Goal: Task Accomplishment & Management: Use online tool/utility

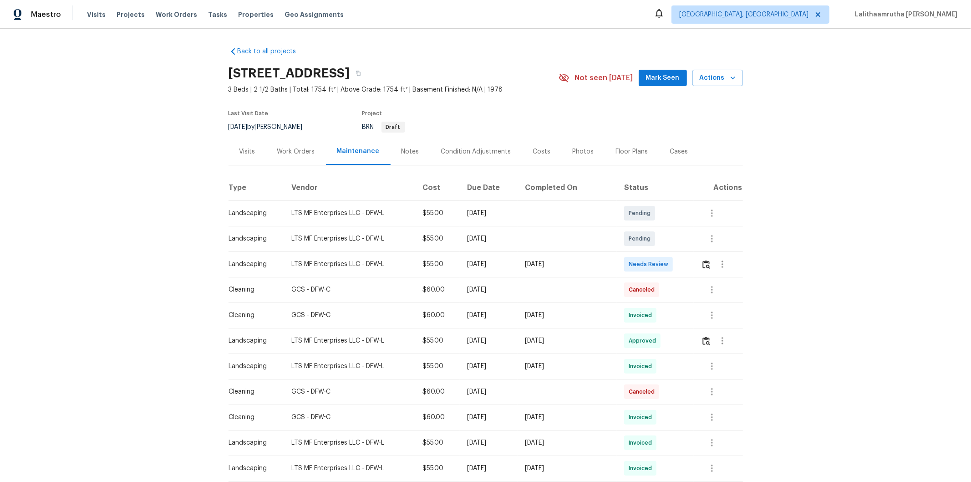
click at [701, 266] on div at bounding box center [721, 264] width 41 height 22
click at [708, 262] on button "button" at bounding box center [706, 264] width 10 height 22
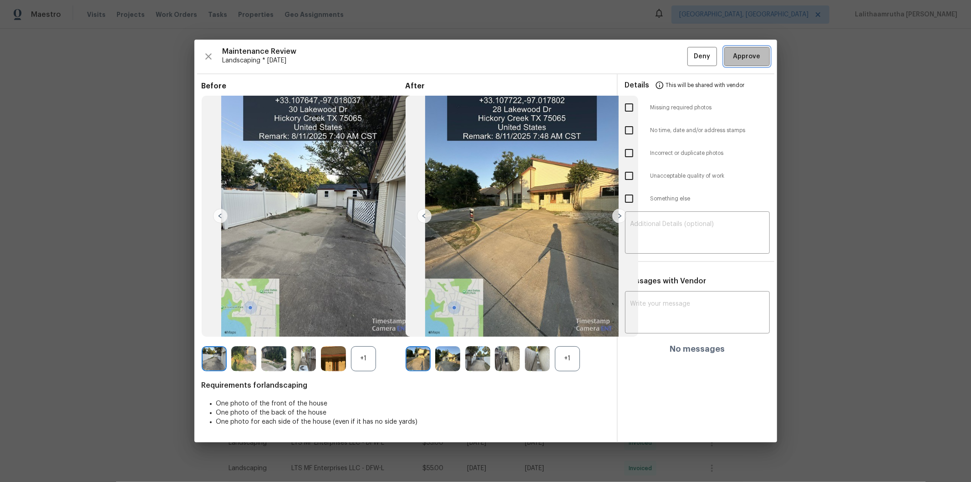
click at [748, 57] on span "Approve" at bounding box center [746, 56] width 27 height 11
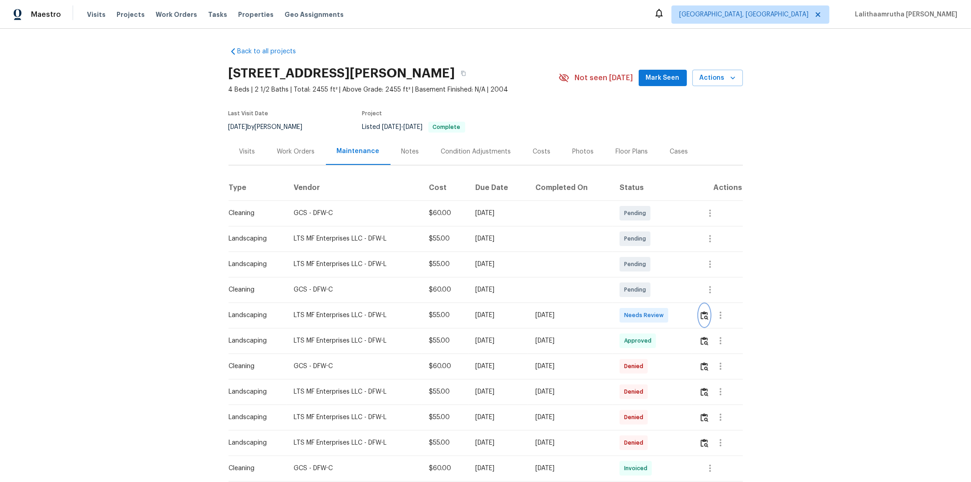
click at [706, 312] on img "button" at bounding box center [705, 315] width 8 height 9
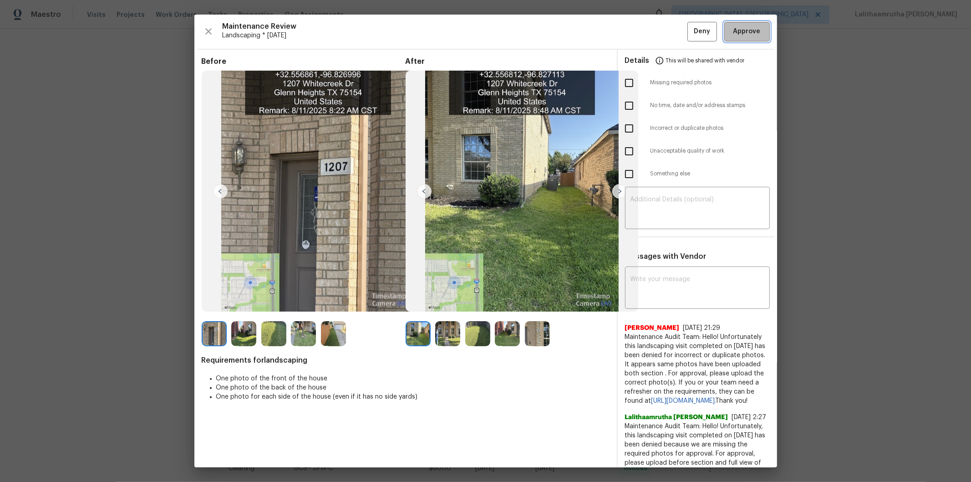
click at [754, 26] on span "Approve" at bounding box center [746, 31] width 31 height 11
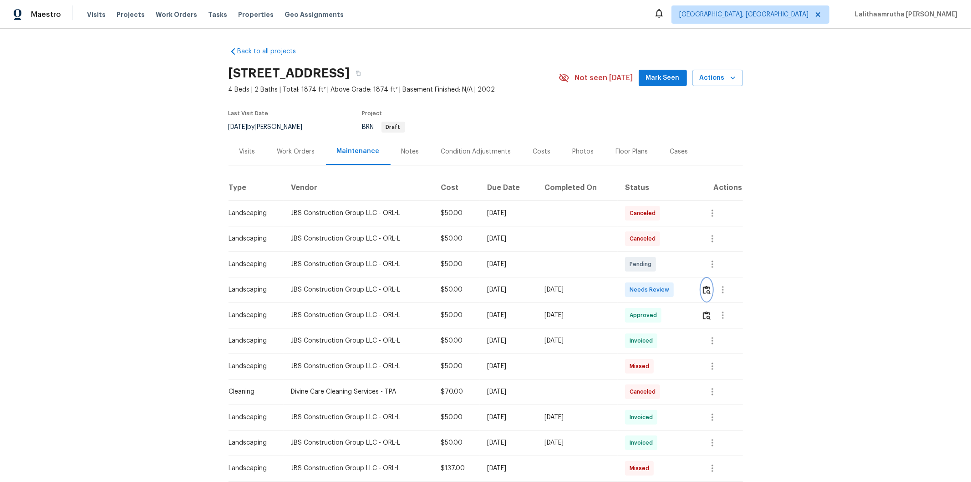
click at [690, 282] on button "button" at bounding box center [706, 290] width 10 height 22
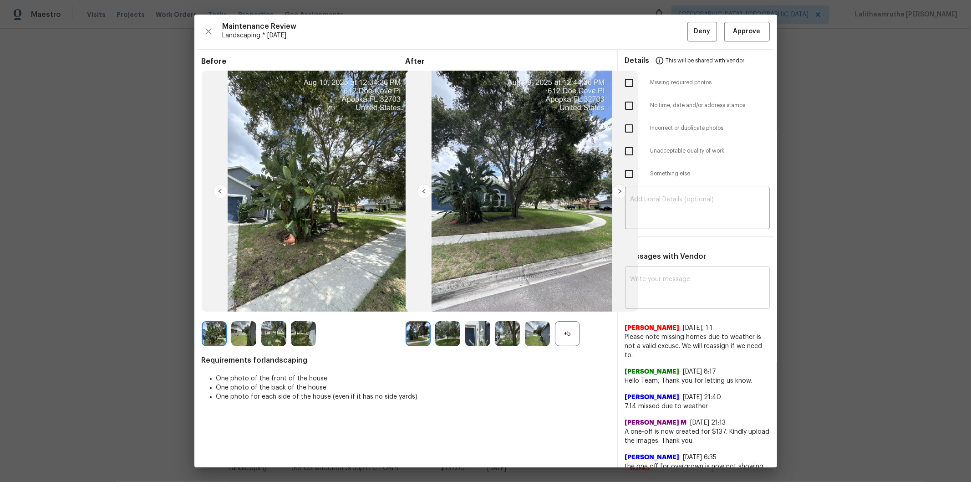
click at [690, 284] on textarea at bounding box center [697, 288] width 134 height 25
paste textarea "Maintenance Audit Team: Hello! Unfortunately, this landscaping visit completed …"
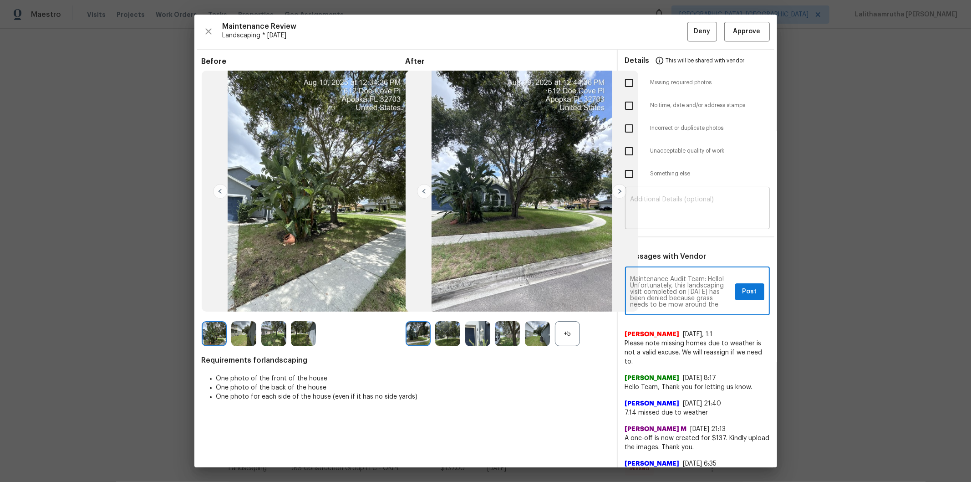
type textarea "Maintenance Audit Team: Hello! Unfortunately, this landscaping visit completed …"
click at [690, 226] on div "​" at bounding box center [697, 209] width 145 height 40
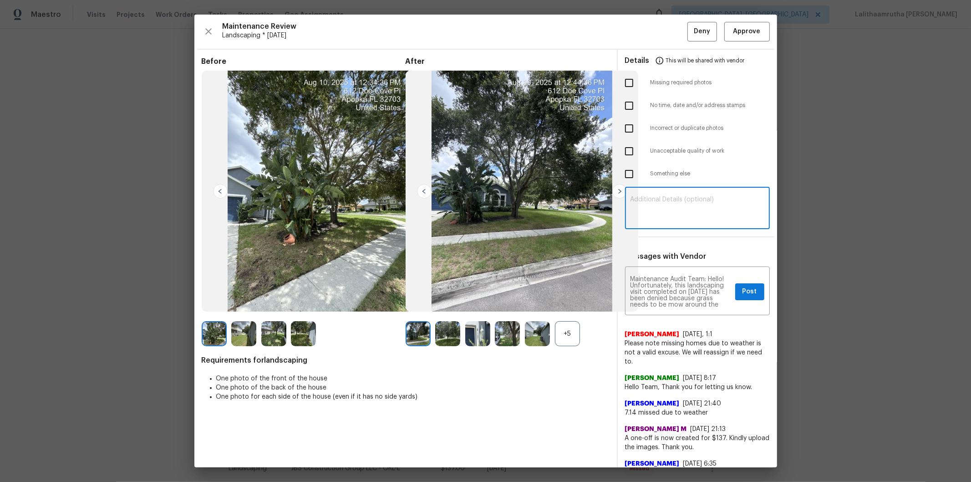
paste textarea "Maintenance Audit Team: Hello! Unfortunately, this landscaping visit completed …"
click at [690, 218] on textarea "Maintenance Audit Team: Hello! Unfortunately, this landscaping visit completed …" at bounding box center [697, 208] width 134 height 25
type textarea "Maintenance Audit Team: Hello! Unfortunately, this landscaping visit completed …"
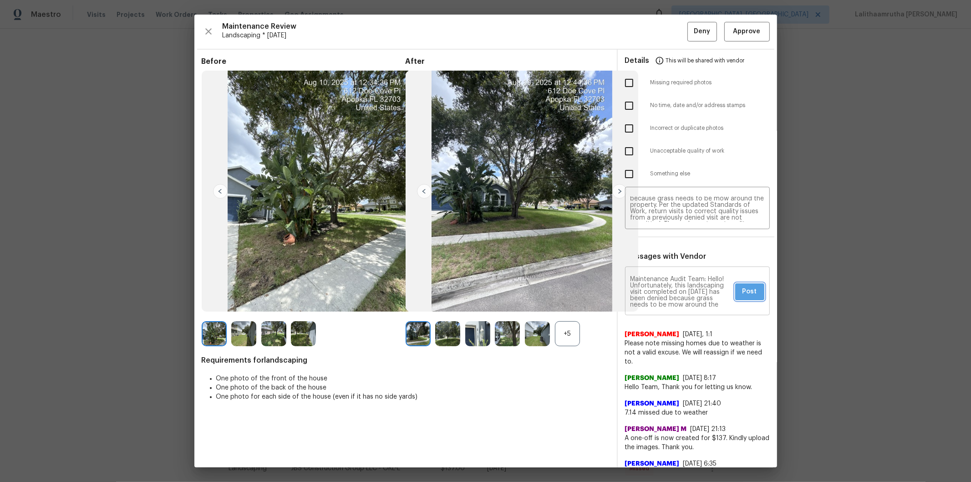
click at [690, 293] on span "Post" at bounding box center [749, 291] width 15 height 11
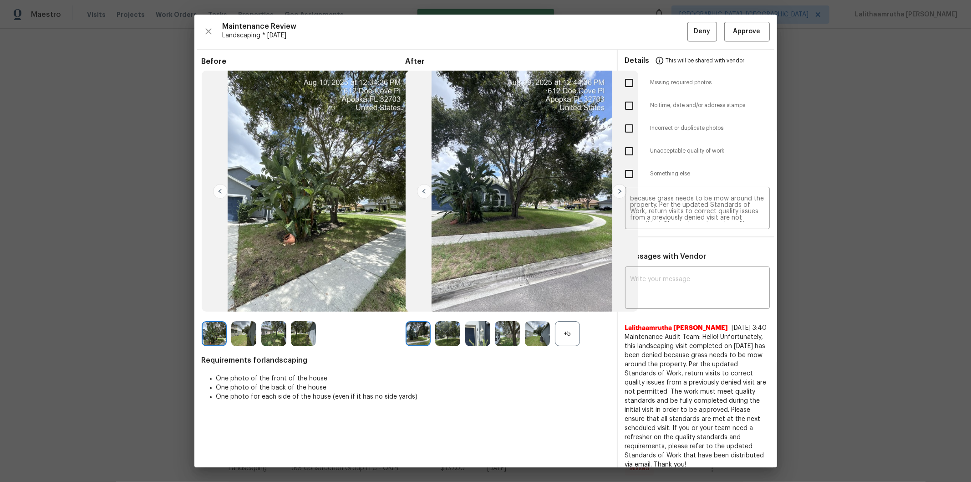
click at [628, 148] on input "checkbox" at bounding box center [628, 151] width 19 height 19
checkbox input "true"
click at [690, 30] on span "Deny" at bounding box center [702, 31] width 16 height 11
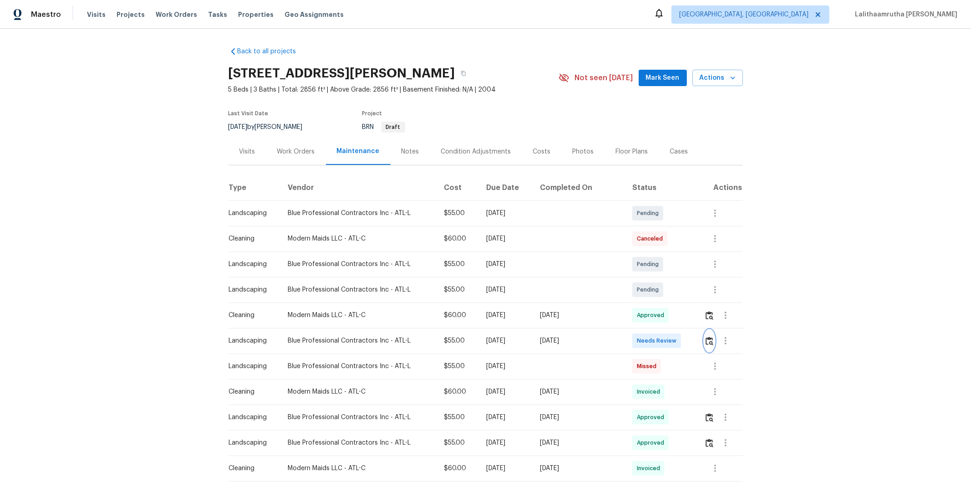
click at [672, 310] on img "button" at bounding box center [710, 340] width 8 height 9
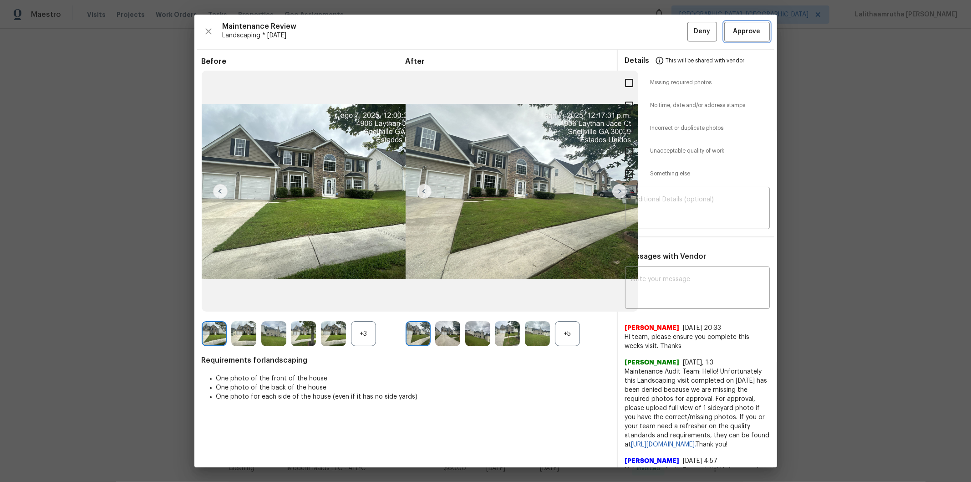
click at [672, 26] on span "Approve" at bounding box center [746, 31] width 27 height 11
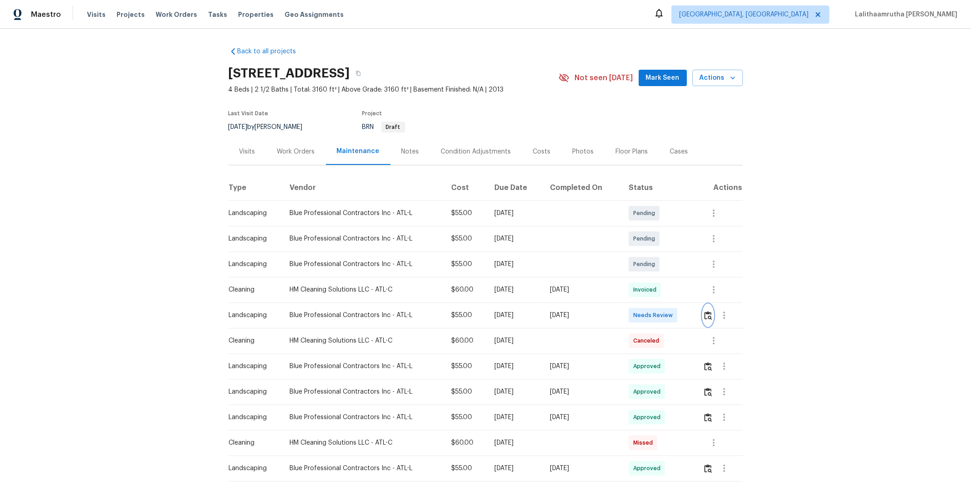
click at [690, 318] on img "button" at bounding box center [708, 315] width 8 height 9
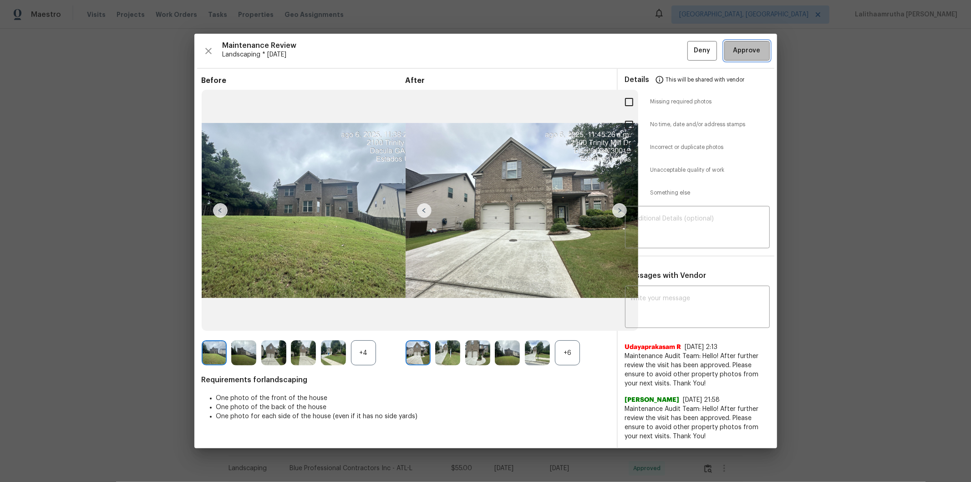
click at [690, 60] on button "Approve" at bounding box center [747, 51] width 46 height 20
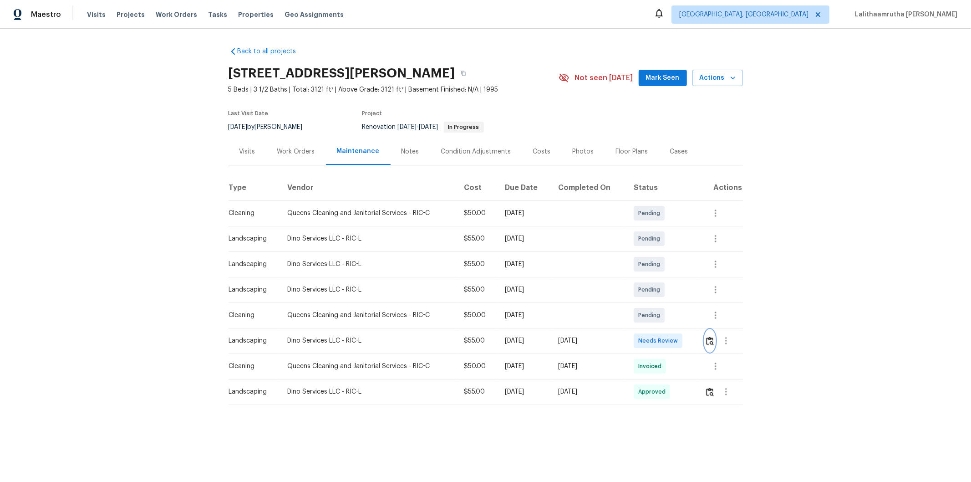
click at [690, 324] on button "button" at bounding box center [710, 341] width 10 height 22
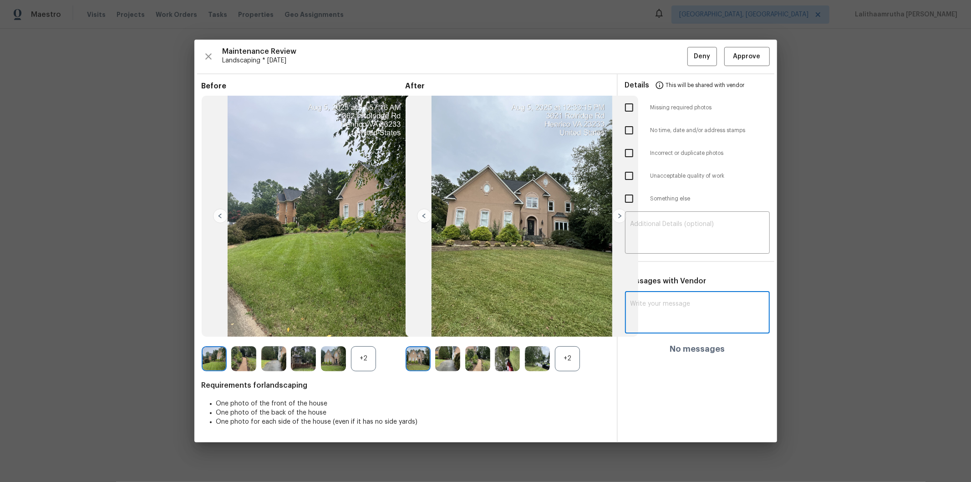
click at [690, 306] on textarea at bounding box center [697, 312] width 134 height 25
paste textarea "Maintenance Audit Team: Hello! Unfortunately, this landscaping visit completed …"
type textarea "Maintenance Audit Team: Hello! Unfortunately, this landscaping visit completed …"
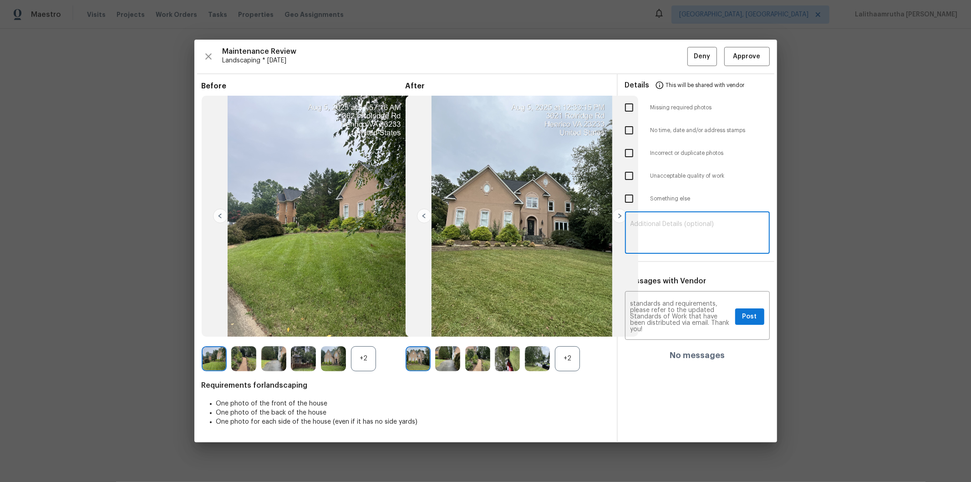
click at [685, 228] on textarea at bounding box center [697, 233] width 134 height 25
paste textarea "Maintenance Audit Team: Hello! Unfortunately, this landscaping visit completed …"
type textarea "Maintenance Audit Team: Hello! Unfortunately, this landscaping visit completed …"
click at [625, 98] on input "checkbox" at bounding box center [628, 107] width 19 height 19
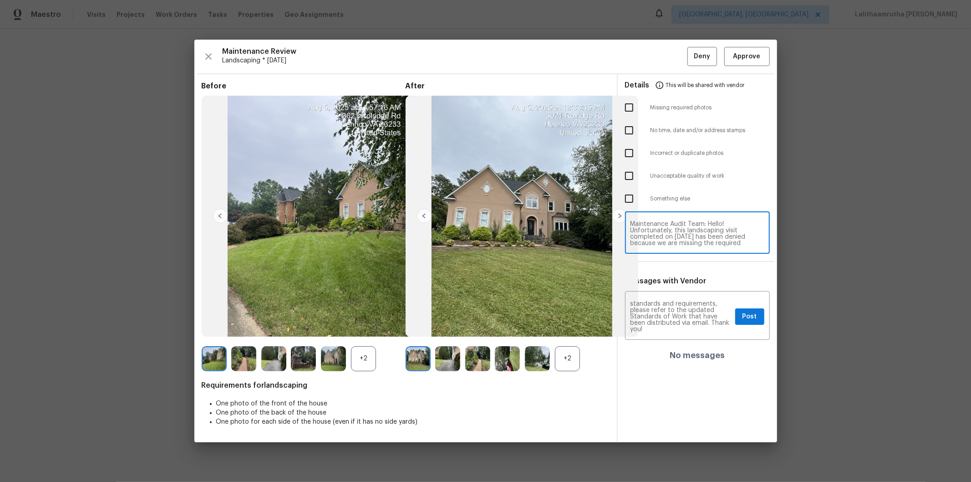
checkbox input "true"
click at [690, 324] on textarea "Maintenance Audit Team: Hello! Unfortunately, this landscaping visit completed …" at bounding box center [680, 316] width 101 height 32
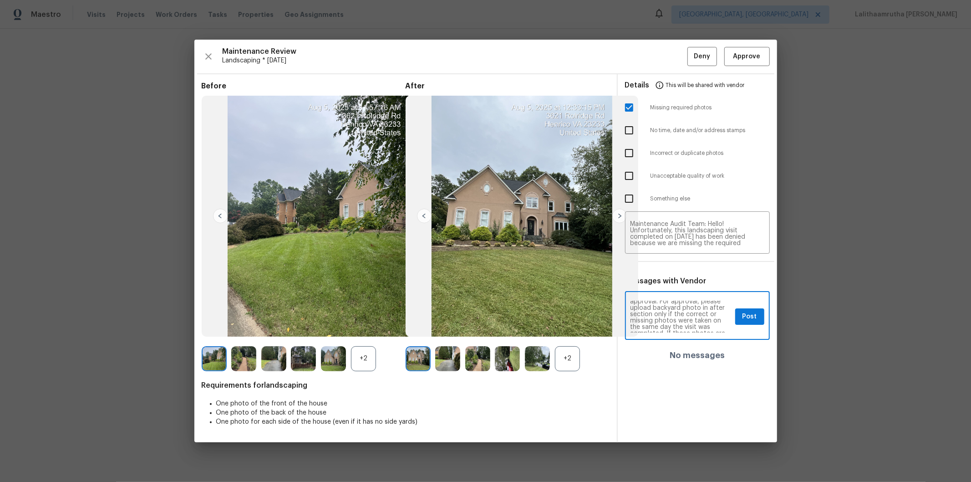
scroll to position [40, 0]
click at [690, 317] on span "Post" at bounding box center [749, 316] width 15 height 11
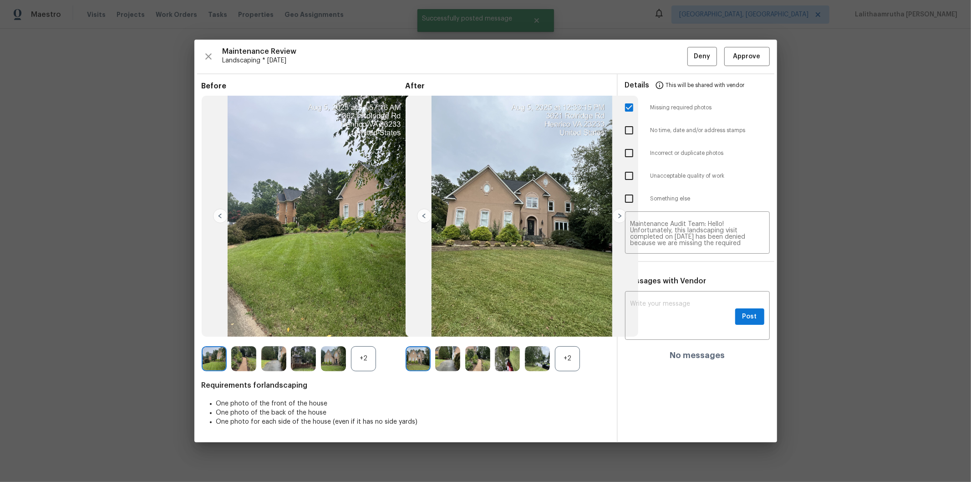
scroll to position [0, 0]
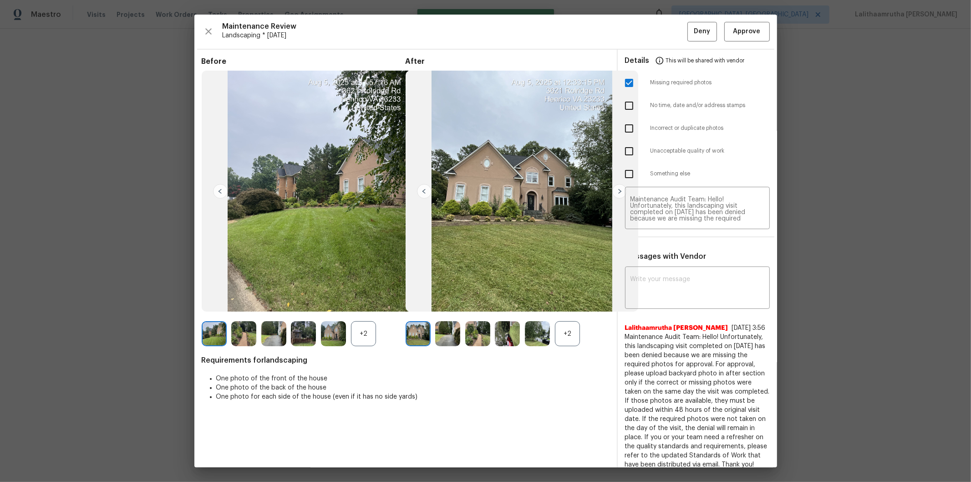
click at [690, 60] on span "This will be shared with vendor" at bounding box center [705, 61] width 79 height 22
click at [690, 33] on span "Deny" at bounding box center [702, 31] width 16 height 11
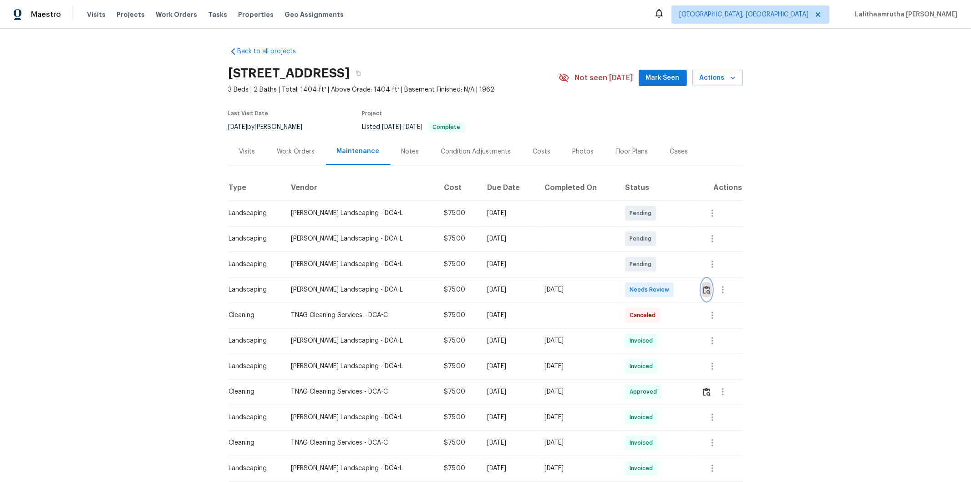
click at [690, 290] on img "button" at bounding box center [707, 289] width 8 height 9
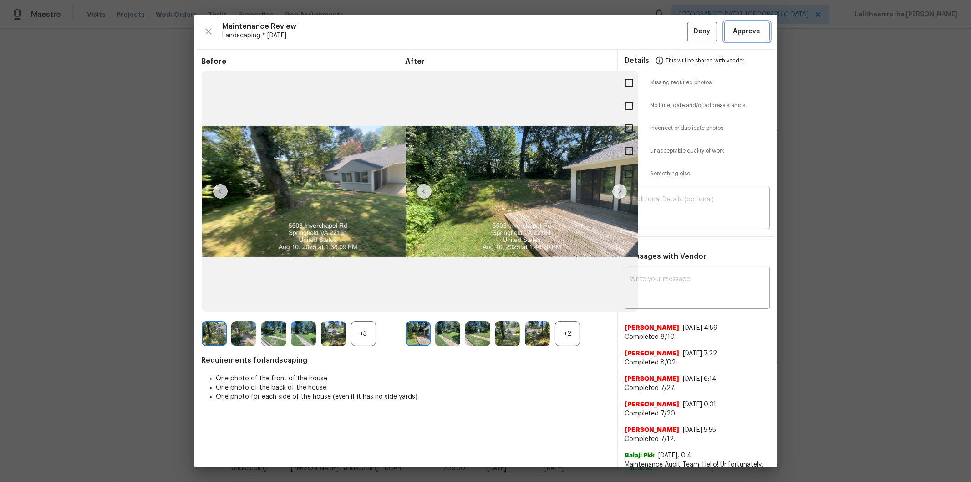
click at [690, 32] on span "Approve" at bounding box center [746, 31] width 27 height 11
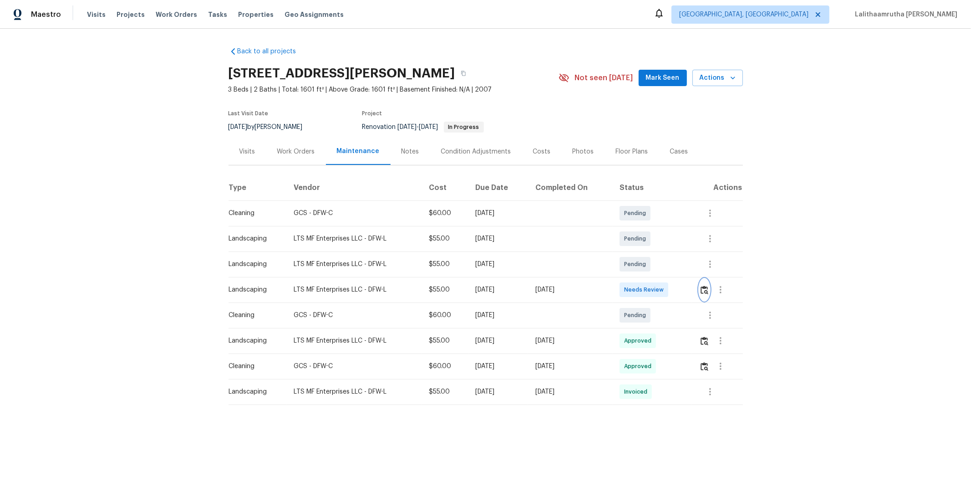
click at [690, 291] on img "button" at bounding box center [705, 289] width 8 height 9
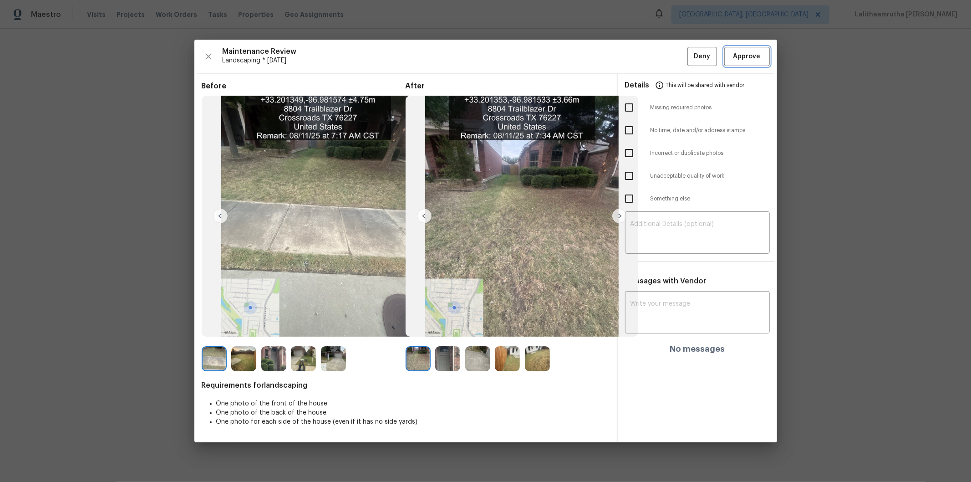
click at [690, 57] on span "Approve" at bounding box center [746, 56] width 27 height 11
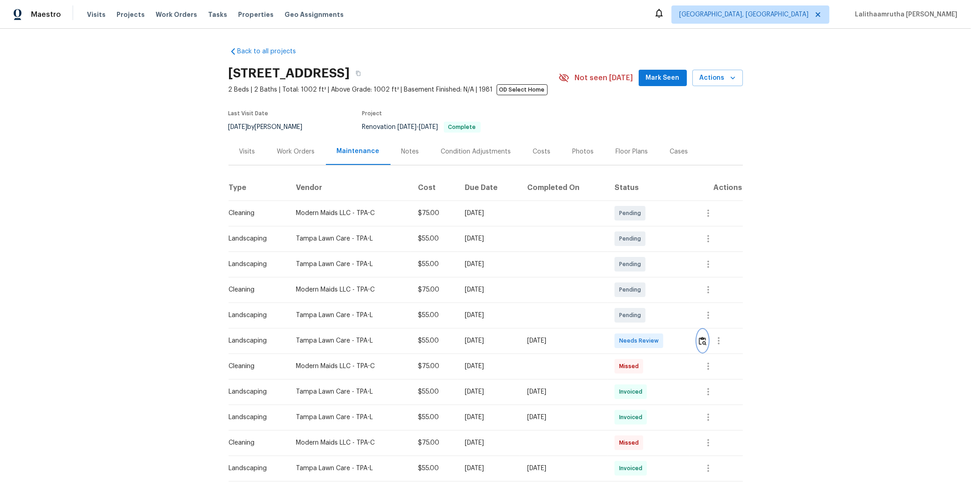
click at [690, 324] on img "button" at bounding box center [703, 340] width 8 height 9
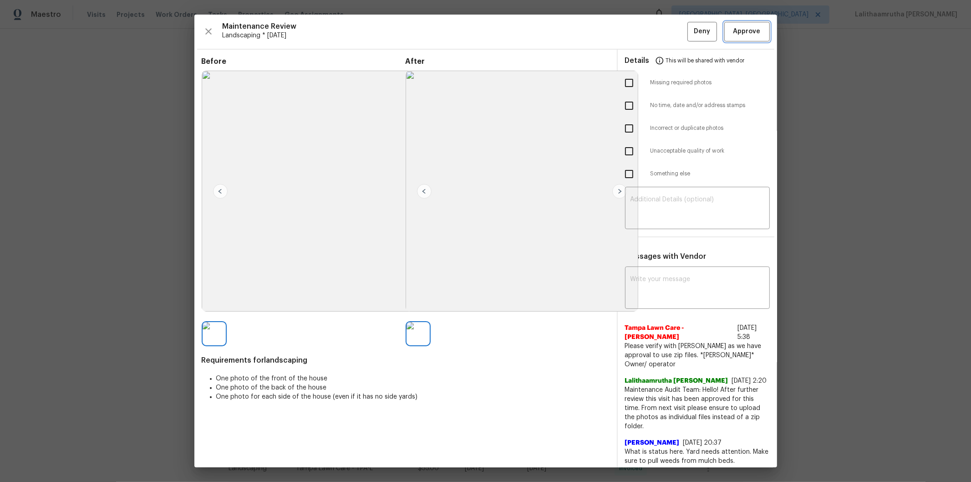
click at [690, 37] on span "Approve" at bounding box center [746, 31] width 27 height 11
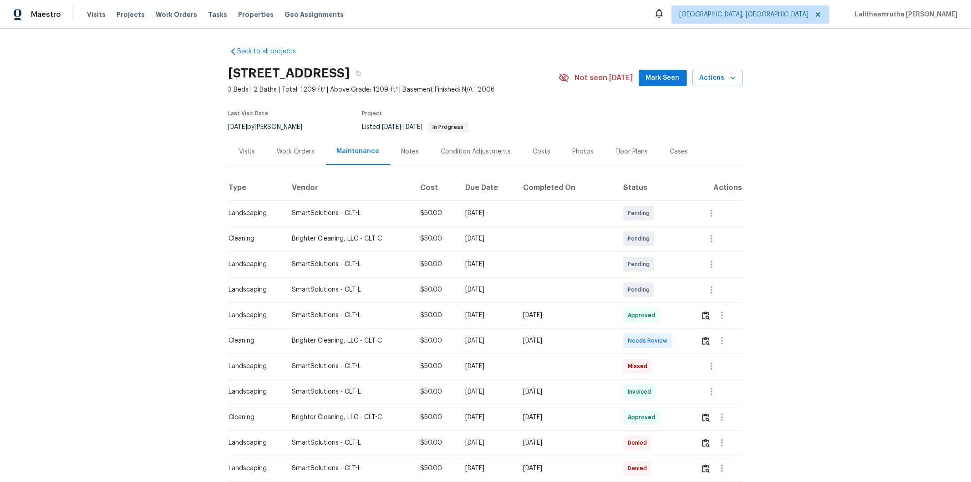
click at [690, 324] on td at bounding box center [717, 340] width 49 height 25
click at [690, 324] on img "button" at bounding box center [706, 340] width 8 height 9
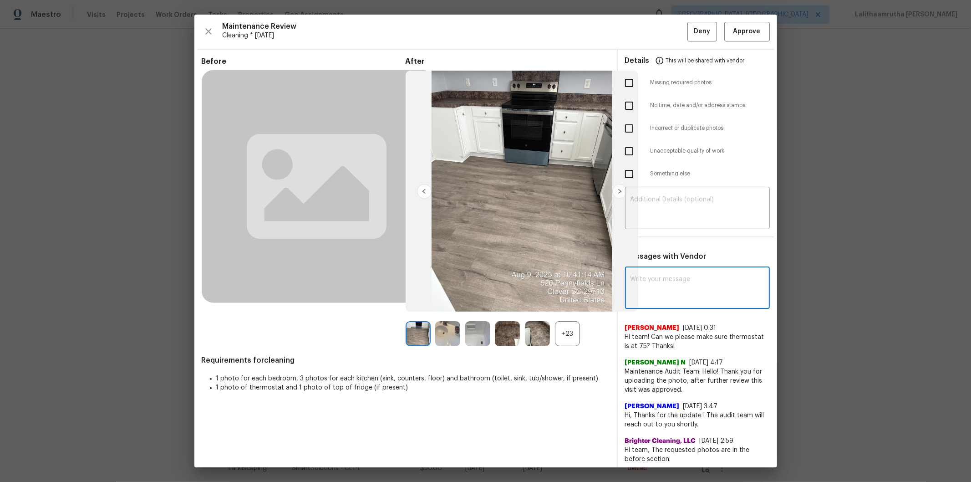
click at [681, 285] on textarea at bounding box center [697, 288] width 134 height 25
paste textarea "Maintenance Audit Team: Hello! After further review, the visit([DATE]) has been…"
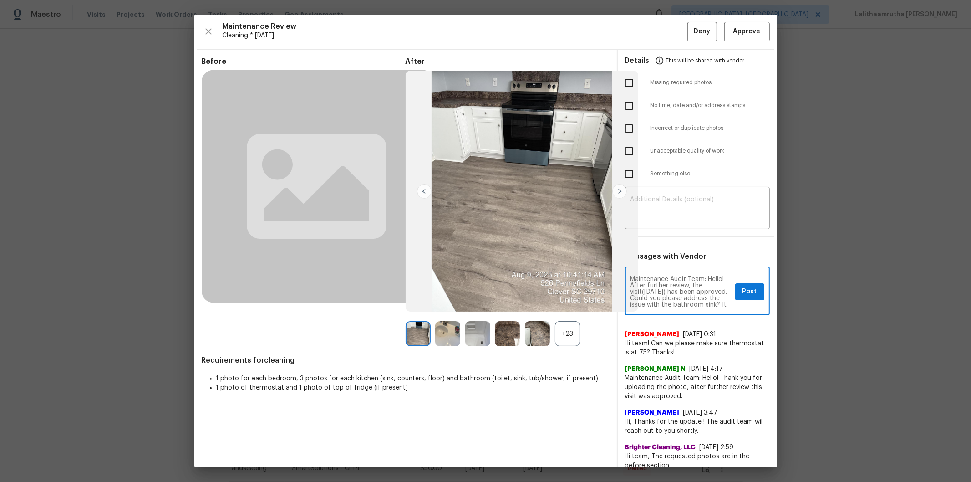
click at [656, 292] on textarea "Maintenance Audit Team: Hello! After further review, the visit(06/03/2025) has …" at bounding box center [680, 292] width 101 height 32
type textarea "Maintenance Audit Team: Hello! After further review, the visit(08/11/2025) has …"
click at [690, 289] on button "Post" at bounding box center [749, 291] width 29 height 17
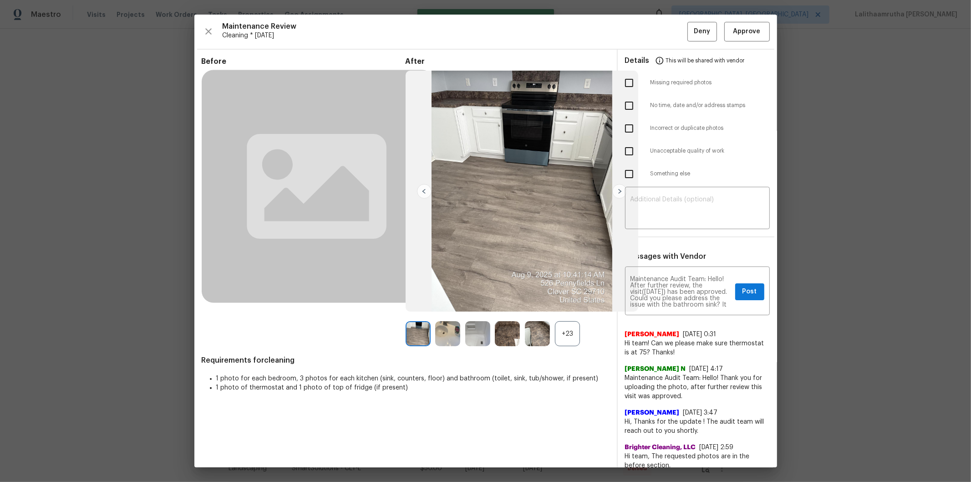
click at [690, 21] on div "Maintenance Review Cleaning * Mon, Aug 04 Deny Approve Before After +23 Require…" at bounding box center [485, 241] width 583 height 452
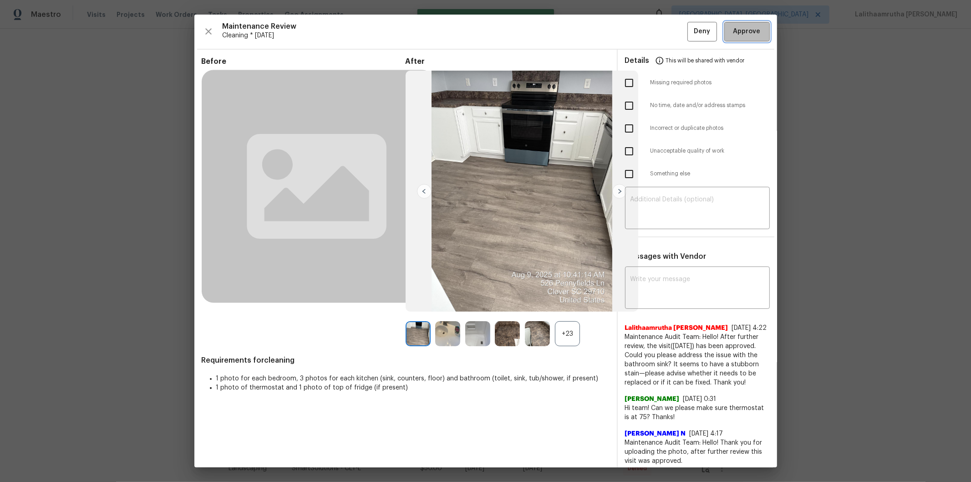
click at [690, 30] on span "Approve" at bounding box center [746, 31] width 27 height 11
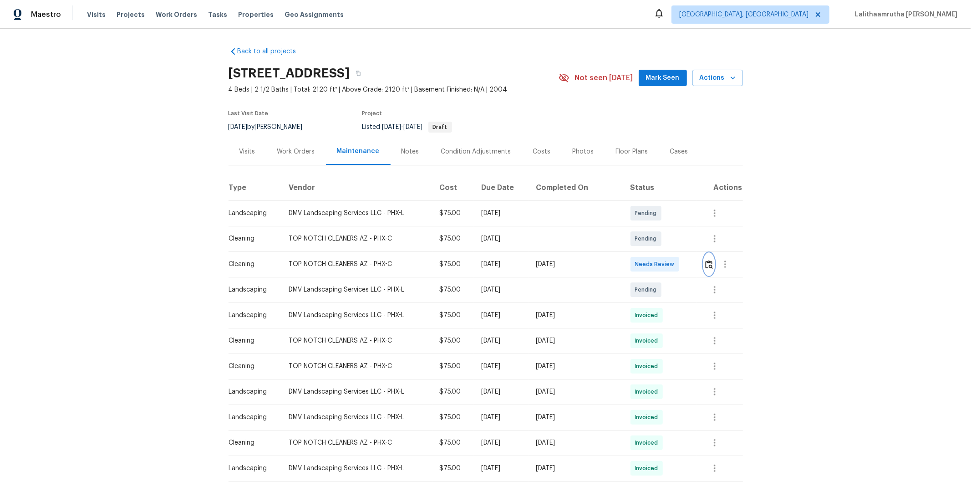
click at [690, 261] on img "button" at bounding box center [709, 264] width 8 height 9
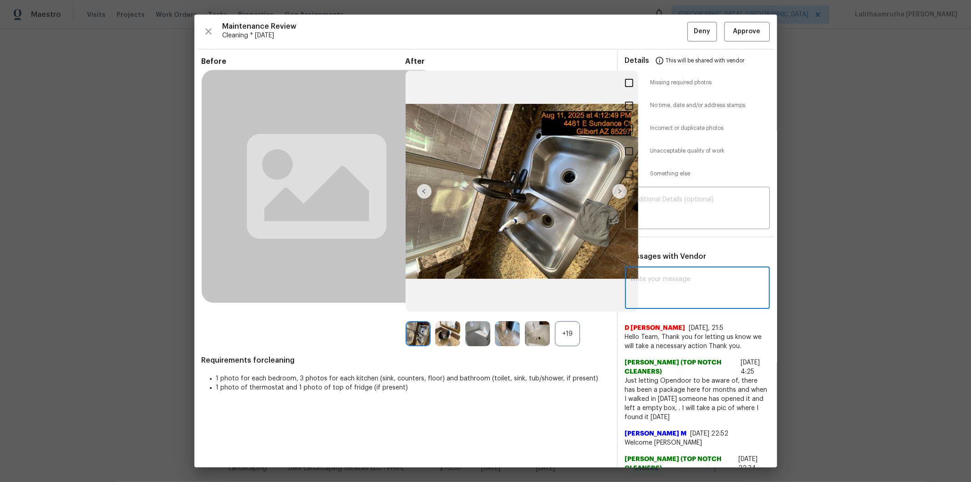
click at [690, 281] on textarea at bounding box center [697, 288] width 134 height 25
paste textarea "Maintenance Audit Team: Hello! Unfortunately, this cleaning visit completed on …"
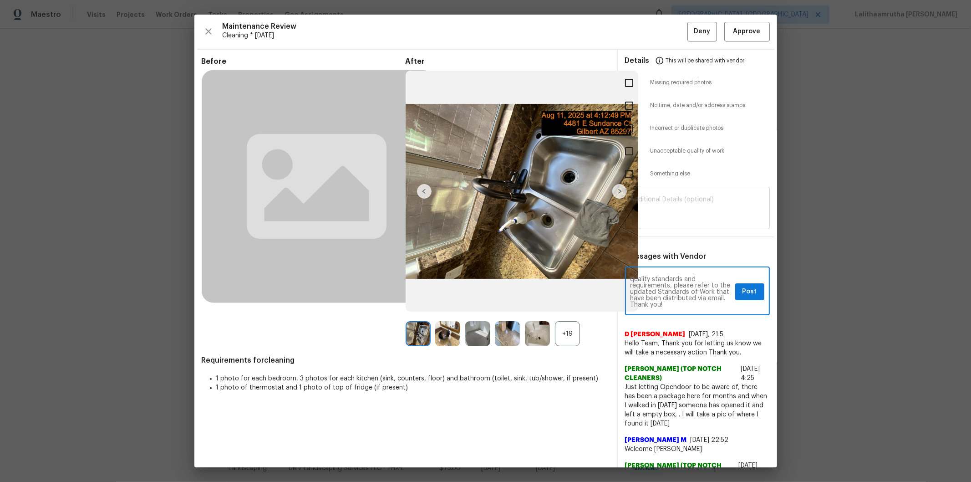
type textarea "Maintenance Audit Team: Hello! Unfortunately, this cleaning visit completed on …"
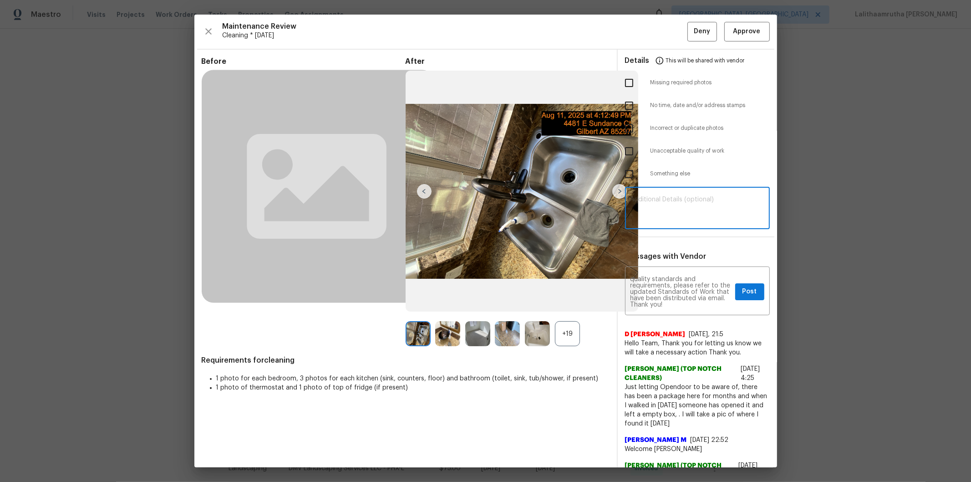
click at [665, 210] on textarea at bounding box center [697, 208] width 134 height 25
paste textarea "Maintenance Audit Team: Hello! Unfortunately, this cleaning visit completed on …"
type textarea "Maintenance Audit Team: Hello! Unfortunately, this cleaning visit completed on …"
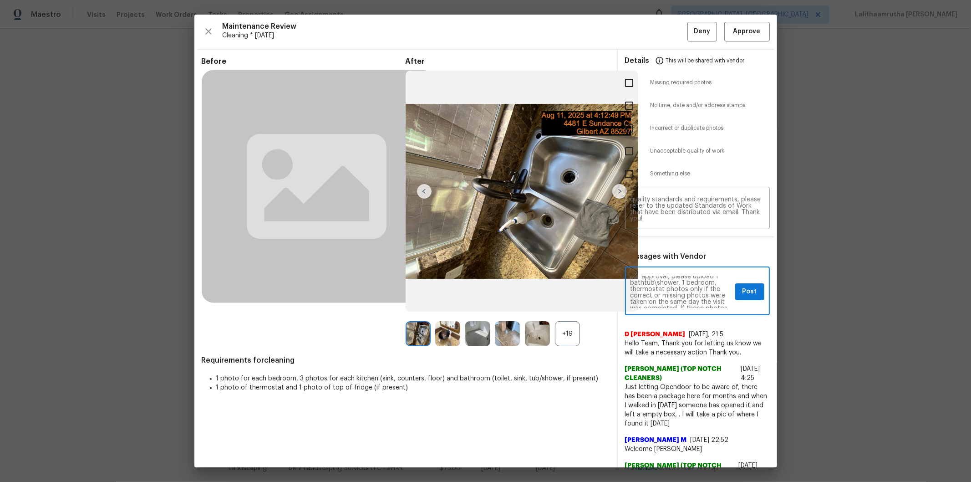
scroll to position [40, 0]
click at [690, 292] on span "Post" at bounding box center [749, 291] width 15 height 11
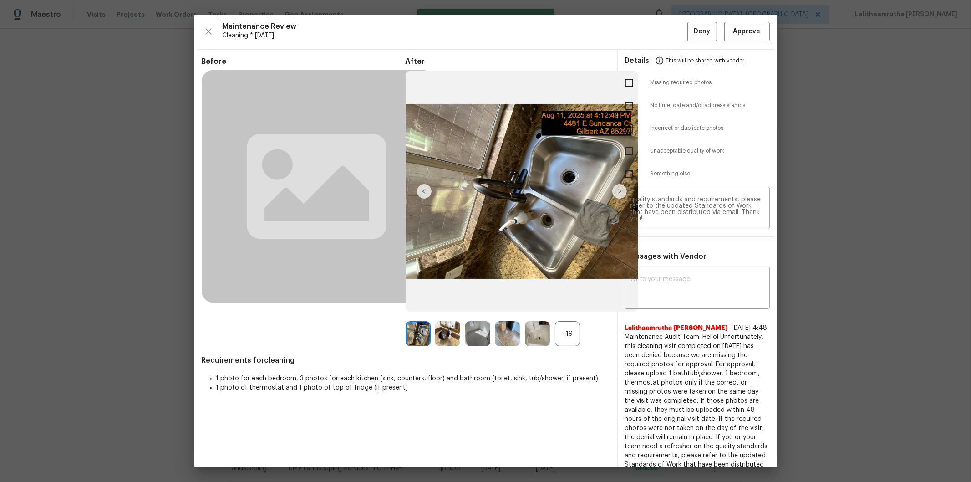
scroll to position [0, 0]
click at [622, 82] on input "checkbox" at bounding box center [628, 82] width 19 height 19
checkbox input "true"
click at [690, 30] on span "Deny" at bounding box center [702, 31] width 16 height 11
